Goal: Task Accomplishment & Management: Manage account settings

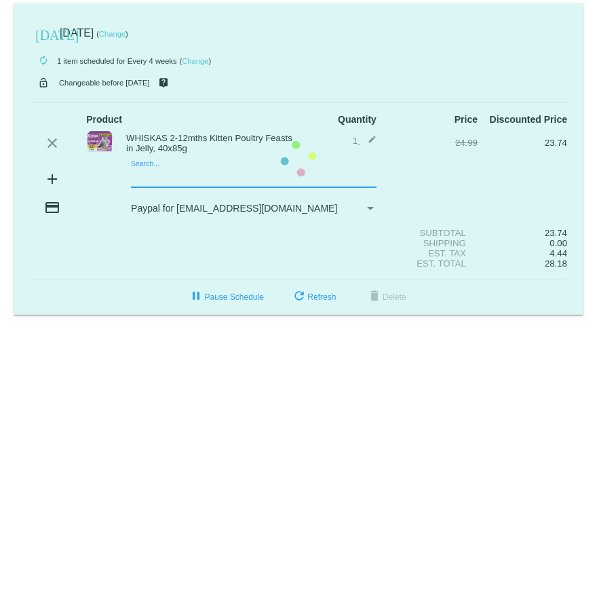
click at [145, 179] on mat-card "[DATE] [DATE] ( Change ) autorenew 1 item scheduled for Every 4 weeks ( Change …" at bounding box center [299, 158] width 570 height 311
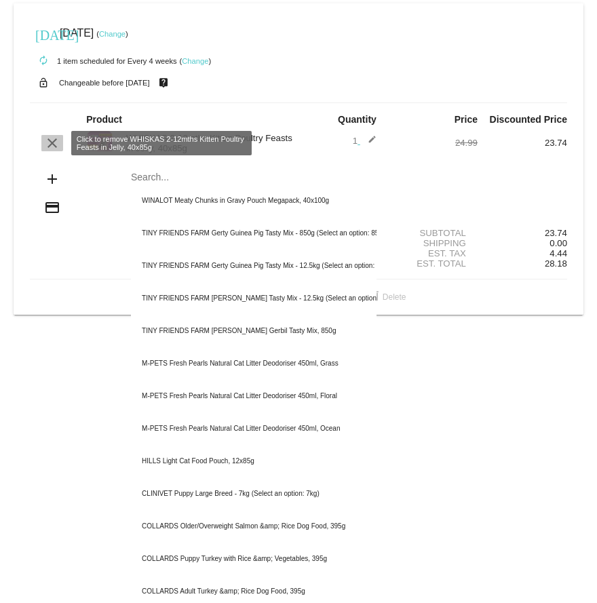
click at [51, 142] on mat-icon "clear" at bounding box center [52, 143] width 16 height 16
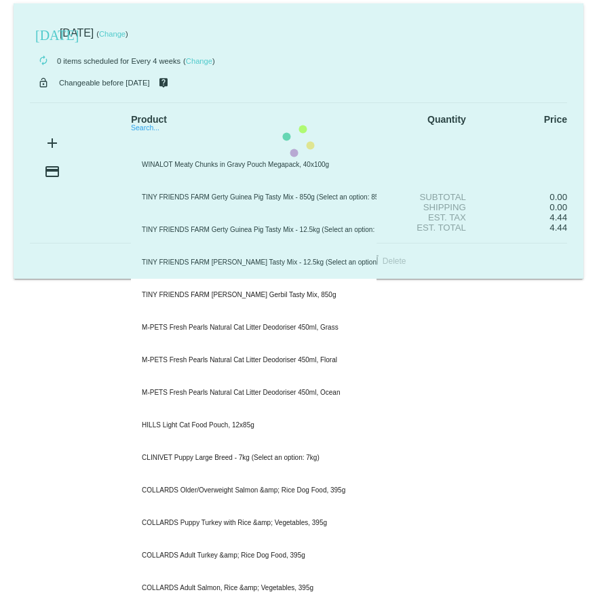
click at [162, 144] on mat-card "[DATE] [DATE] ( Change ) autorenew 0 items scheduled for Every 4 weeks ( Change…" at bounding box center [299, 141] width 570 height 276
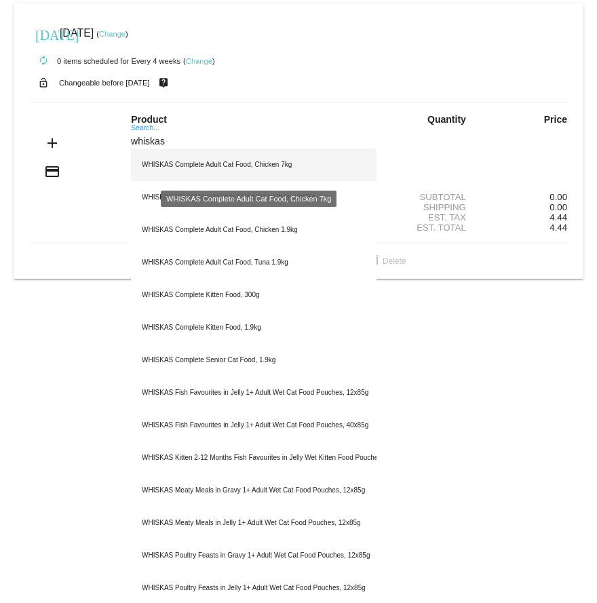
type input "whiskas"
click at [166, 164] on div "WHISKAS Complete Adult Cat Food, Chicken 7kg" at bounding box center [254, 165] width 246 height 33
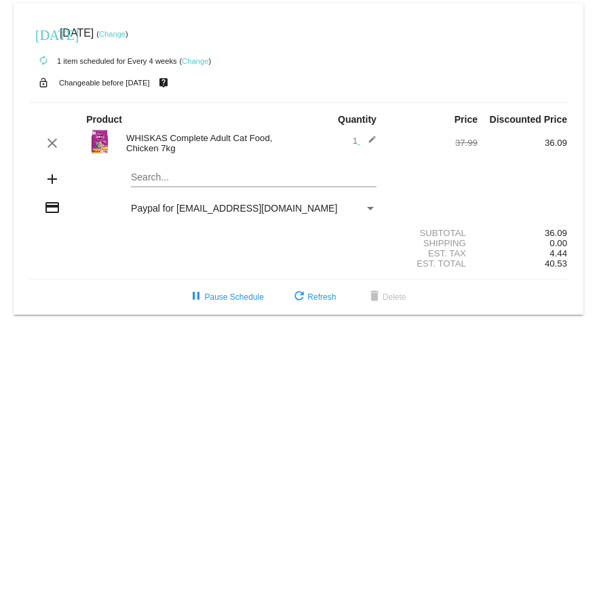
click at [370, 142] on mat-icon "edit" at bounding box center [368, 143] width 16 height 16
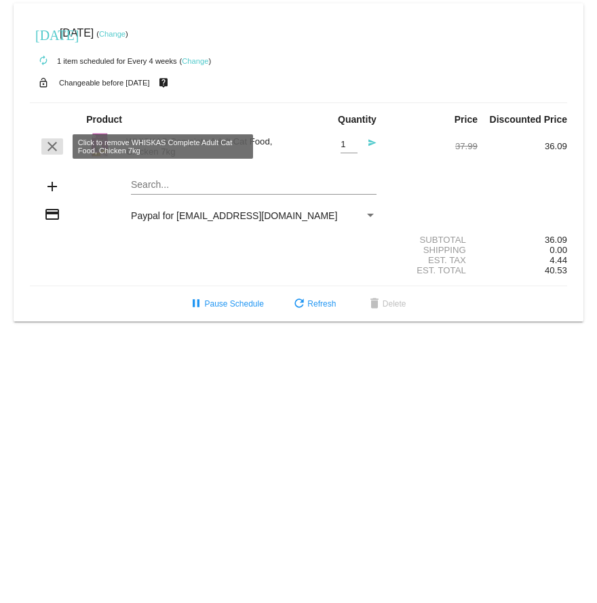
click at [53, 143] on mat-icon "clear" at bounding box center [52, 146] width 16 height 16
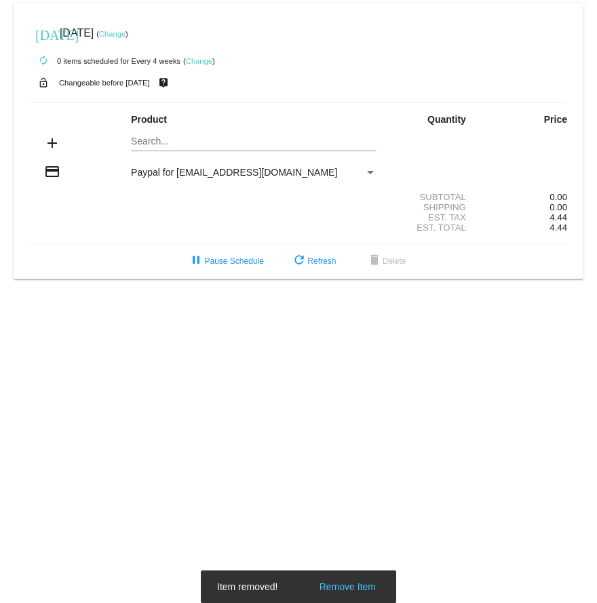
click at [152, 139] on mat-card "[DATE] [DATE] ( Change ) autorenew 0 items scheduled for Every 4 weeks ( Change…" at bounding box center [299, 141] width 570 height 276
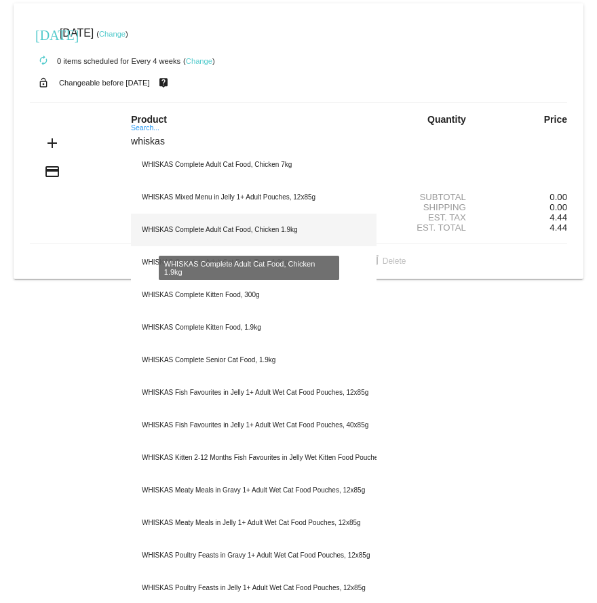
type input "whiskas"
click at [218, 225] on div "WHISKAS Complete Adult Cat Food, Chicken 1.9kg" at bounding box center [254, 230] width 246 height 33
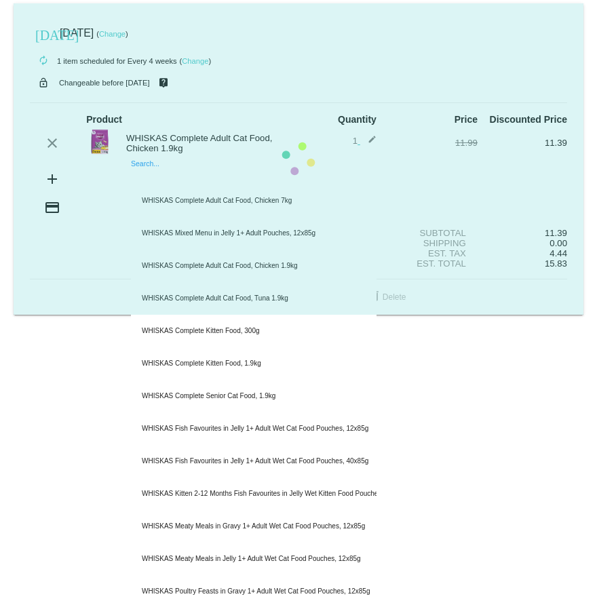
click at [167, 179] on mat-card "[DATE] [DATE] ( Change ) autorenew 1 item scheduled for Every 4 weeks ( Change …" at bounding box center [299, 158] width 570 height 311
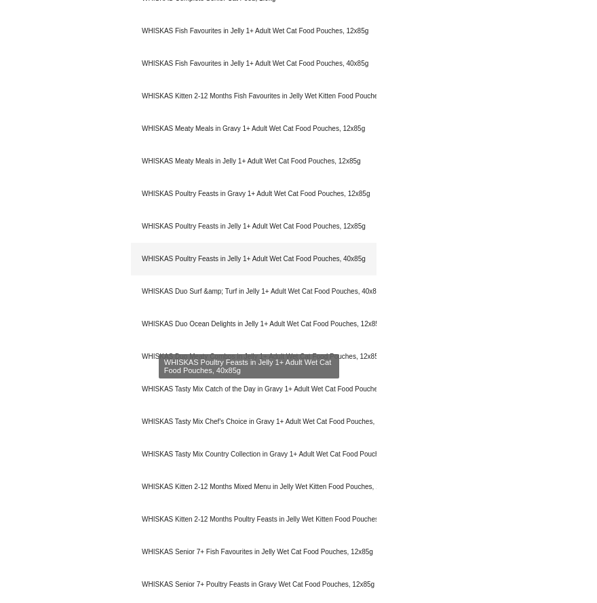
scroll to position [398, 0]
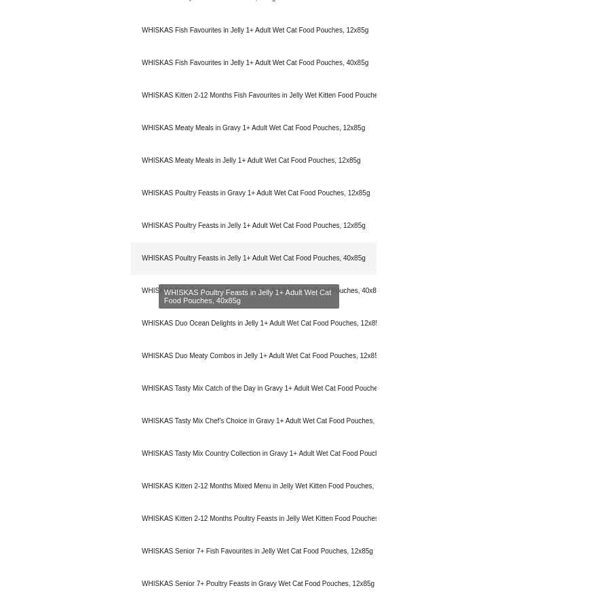
type input "whiskas"
click at [265, 271] on div "WHISKAS Poultry Feasts in Jelly 1+ Adult Wet Cat Food Pouches, 40x85g" at bounding box center [254, 258] width 246 height 33
